Goal: Browse casually

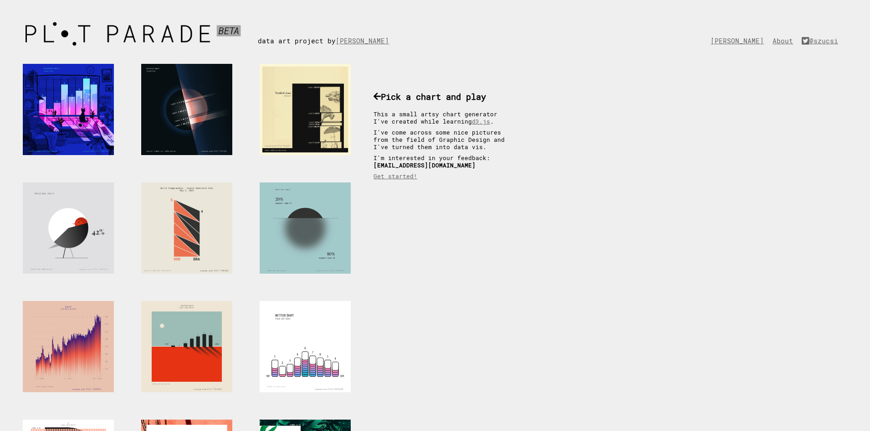
click at [288, 210] on div at bounding box center [305, 227] width 91 height 91
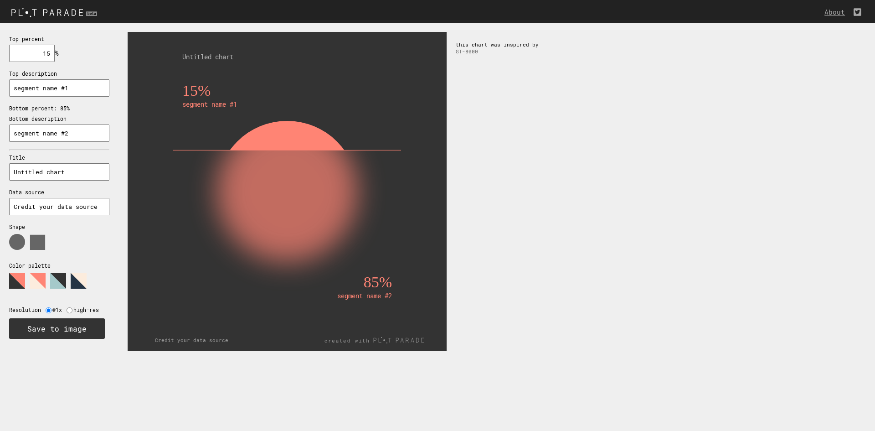
click at [201, 339] on text "Credit your data source" at bounding box center [191, 339] width 73 height 7
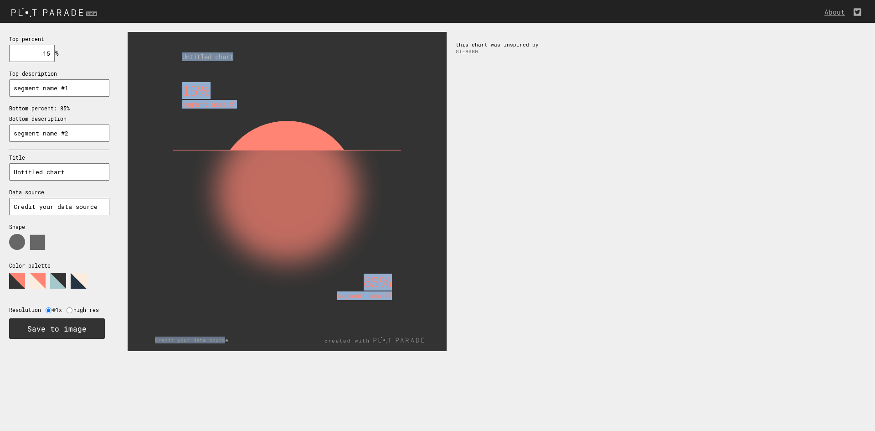
drag, startPoint x: 222, startPoint y: 339, endPoint x: 143, endPoint y: 339, distance: 78.8
click at [143, 339] on icon "15% segment name #1 85% segment name #2 Untitled chart Credit your data source" at bounding box center [287, 191] width 319 height 319
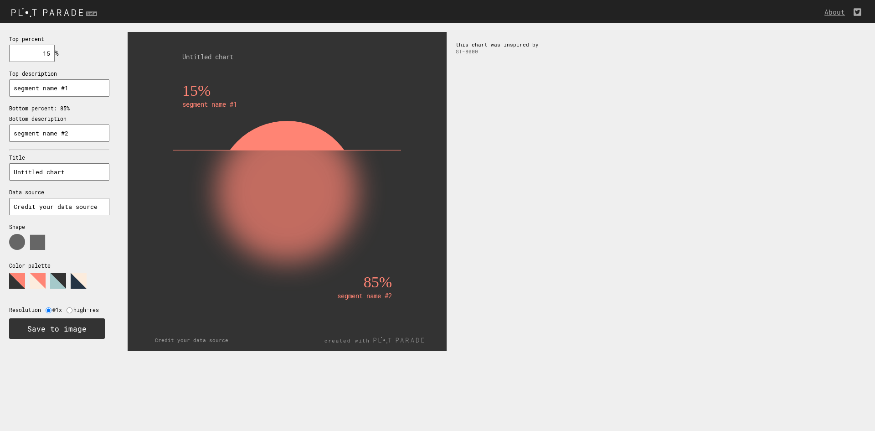
click at [262, 0] on html "About Top percent 15 % needs to be between 0% and 100% Top description segment …" at bounding box center [437, 0] width 875 height 0
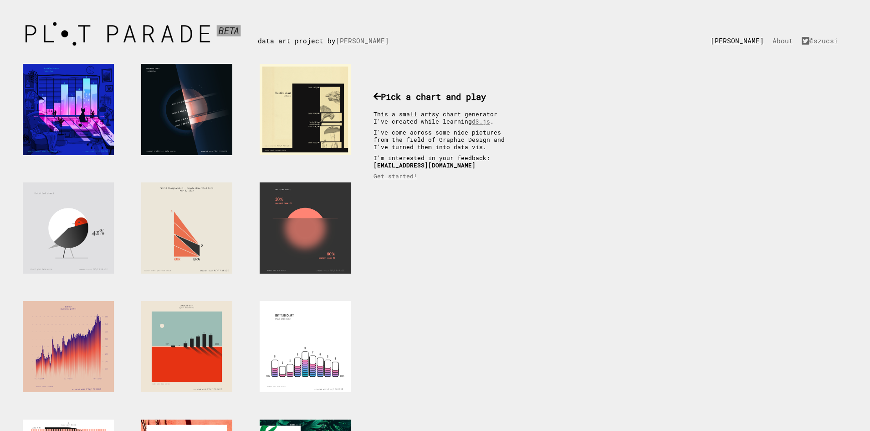
click at [751, 41] on link "[PERSON_NAME]" at bounding box center [740, 40] width 58 height 9
